Goal: Task Accomplishment & Management: Use online tool/utility

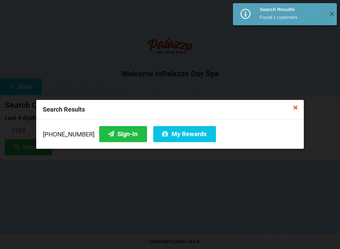
click at [114, 136] on button "Sign-In" at bounding box center [123, 134] width 48 height 16
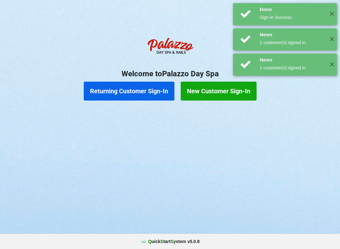
click at [130, 92] on button "Returning Customer Sign-In" at bounding box center [129, 91] width 91 height 19
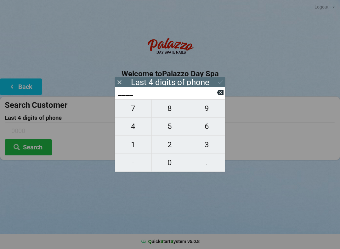
click at [206, 149] on span "3" at bounding box center [207, 144] width 37 height 13
type input "3___"
click at [169, 114] on span "8" at bounding box center [170, 108] width 37 height 13
type input "38__"
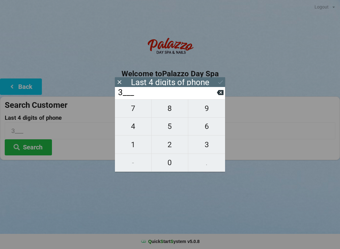
type input "38__"
click at [170, 113] on span "8" at bounding box center [170, 108] width 37 height 13
type input "388_"
click at [205, 133] on span "6" at bounding box center [207, 126] width 37 height 13
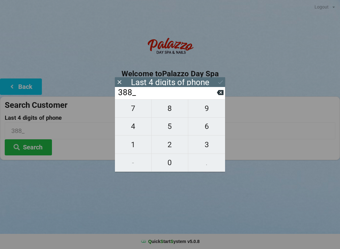
type input "3886"
click at [34, 149] on button "Search" at bounding box center [28, 147] width 47 height 16
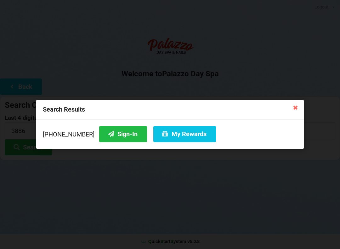
click at [115, 134] on button "Sign-In" at bounding box center [123, 134] width 48 height 16
